Goal: Task Accomplishment & Management: Complete application form

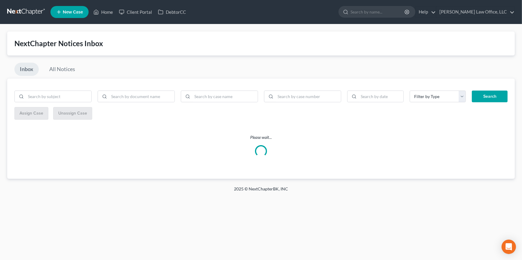
click at [14, 14] on link at bounding box center [26, 12] width 38 height 11
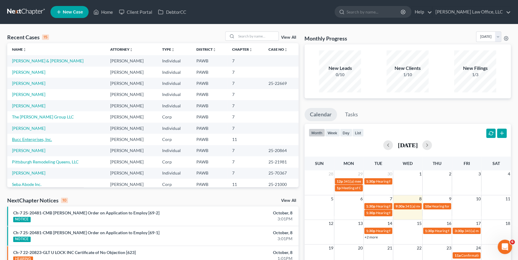
click at [26, 140] on link "Bucc Enterprises, Inc." at bounding box center [32, 139] width 40 height 5
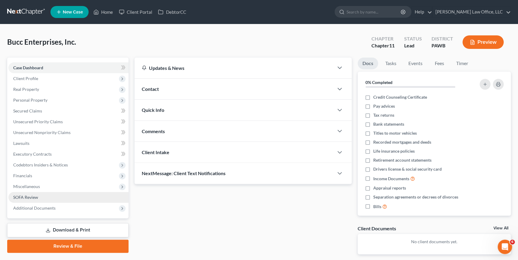
click at [37, 196] on span "SOFA Review" at bounding box center [25, 197] width 25 height 5
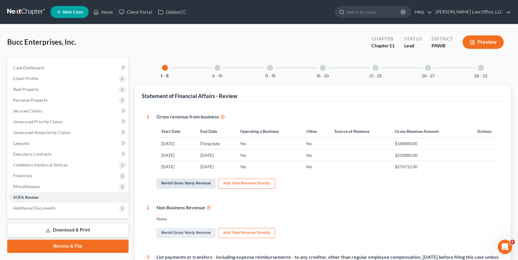
click at [198, 180] on link "Revisit Gross Yearly Revenue" at bounding box center [185, 184] width 59 height 10
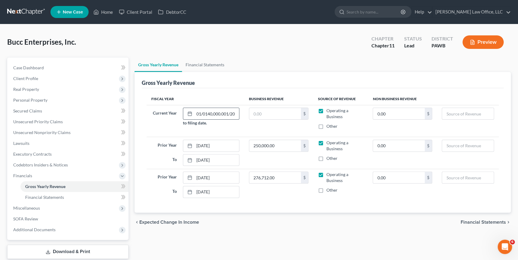
click at [233, 114] on input "01/0140,000.001/2025" at bounding box center [216, 113] width 45 height 11
drag, startPoint x: 236, startPoint y: 113, endPoint x: 123, endPoint y: 112, distance: 112.6
click at [123, 112] on div "Petition Navigation Case Dashboard Payments Invoices Payments Payments Credit R…" at bounding box center [258, 166] width 509 height 217
type input "[DATE]"
click at [270, 113] on input "text" at bounding box center [275, 113] width 52 height 11
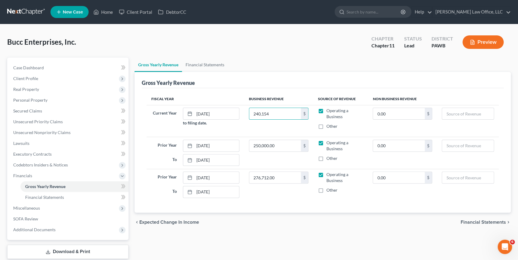
type input "240,154"
click at [501, 220] on span "Financial Statements" at bounding box center [483, 222] width 45 height 5
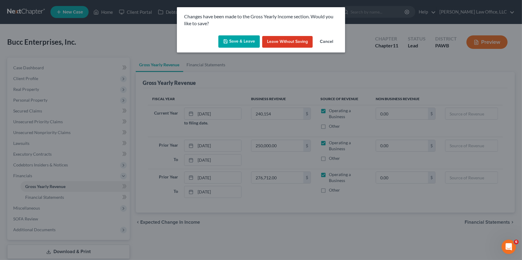
click at [235, 36] on button "Save & Leave" at bounding box center [238, 41] width 41 height 13
